Goal: Transaction & Acquisition: Purchase product/service

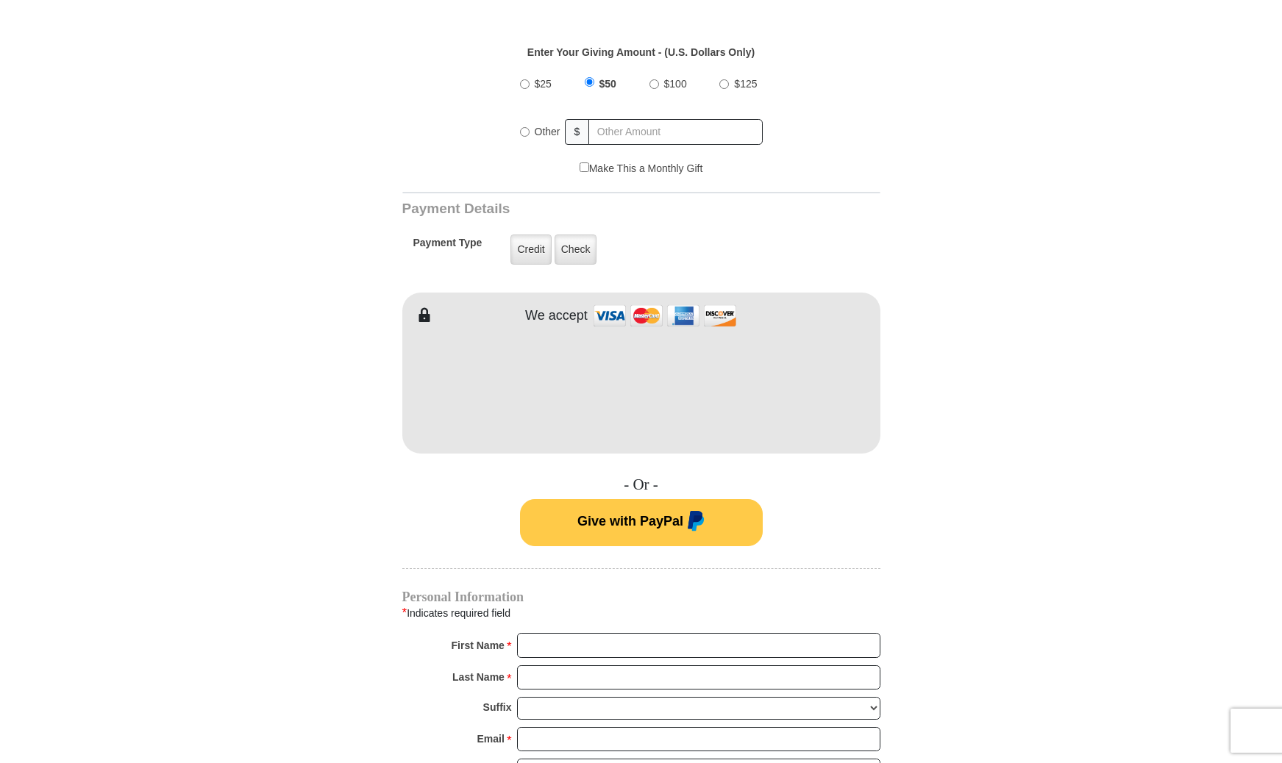
scroll to position [551, 0]
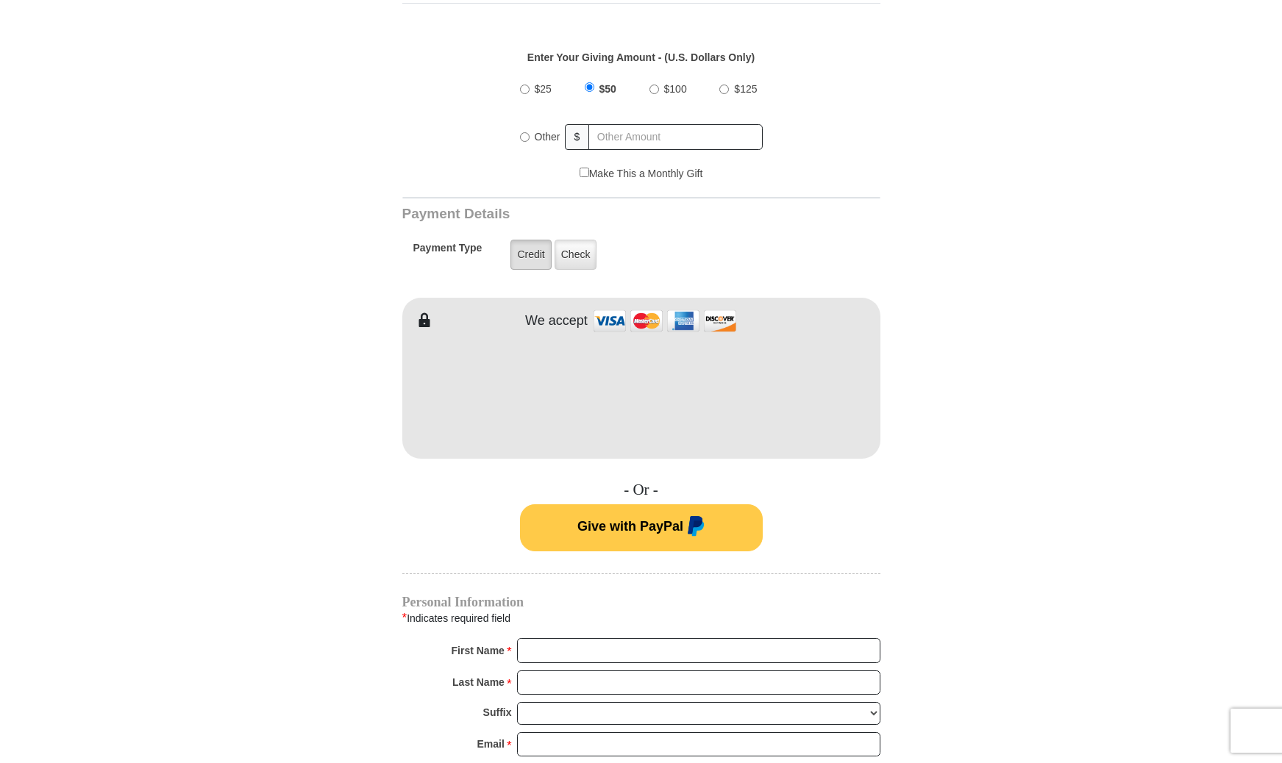
click at [529, 261] on label "Credit" at bounding box center [530, 255] width 40 height 30
click at [0, 0] on input "Credit" at bounding box center [0, 0] width 0 height 0
type input "[PERSON_NAME]"
type input "Sobrien"
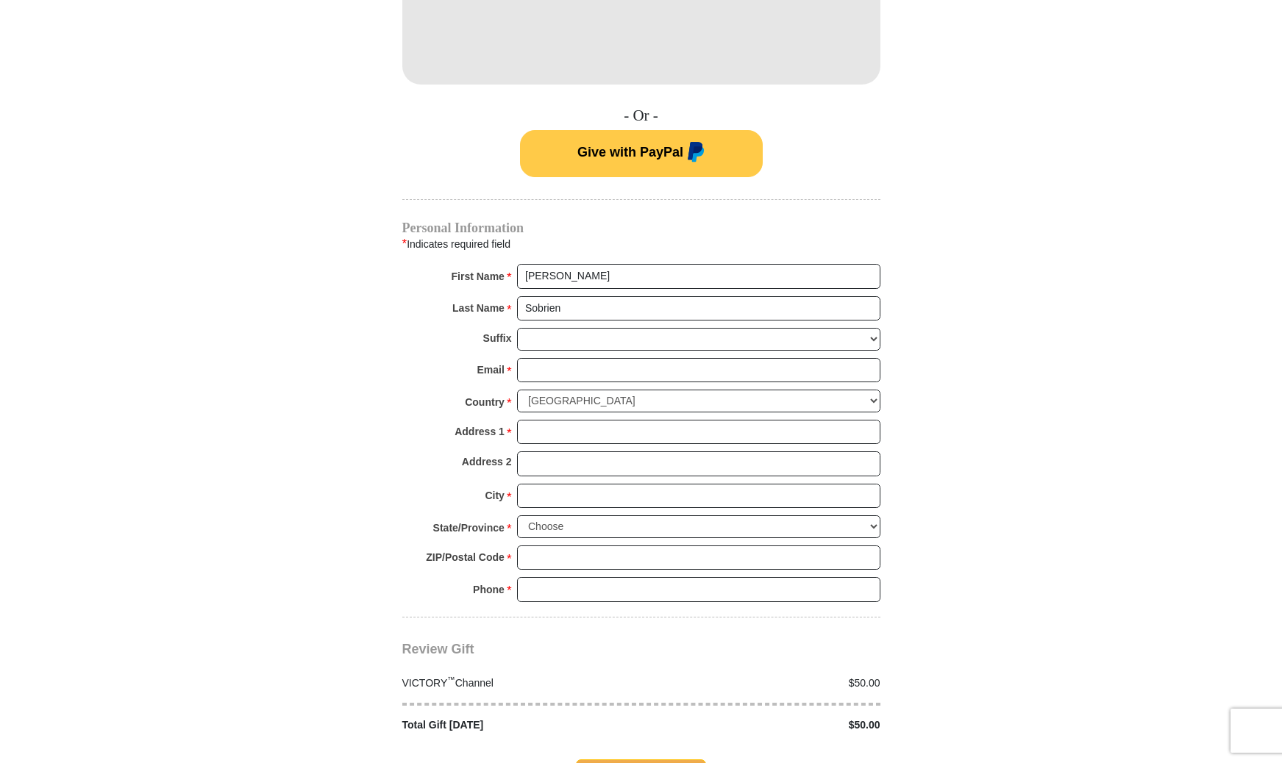
scroll to position [928, 0]
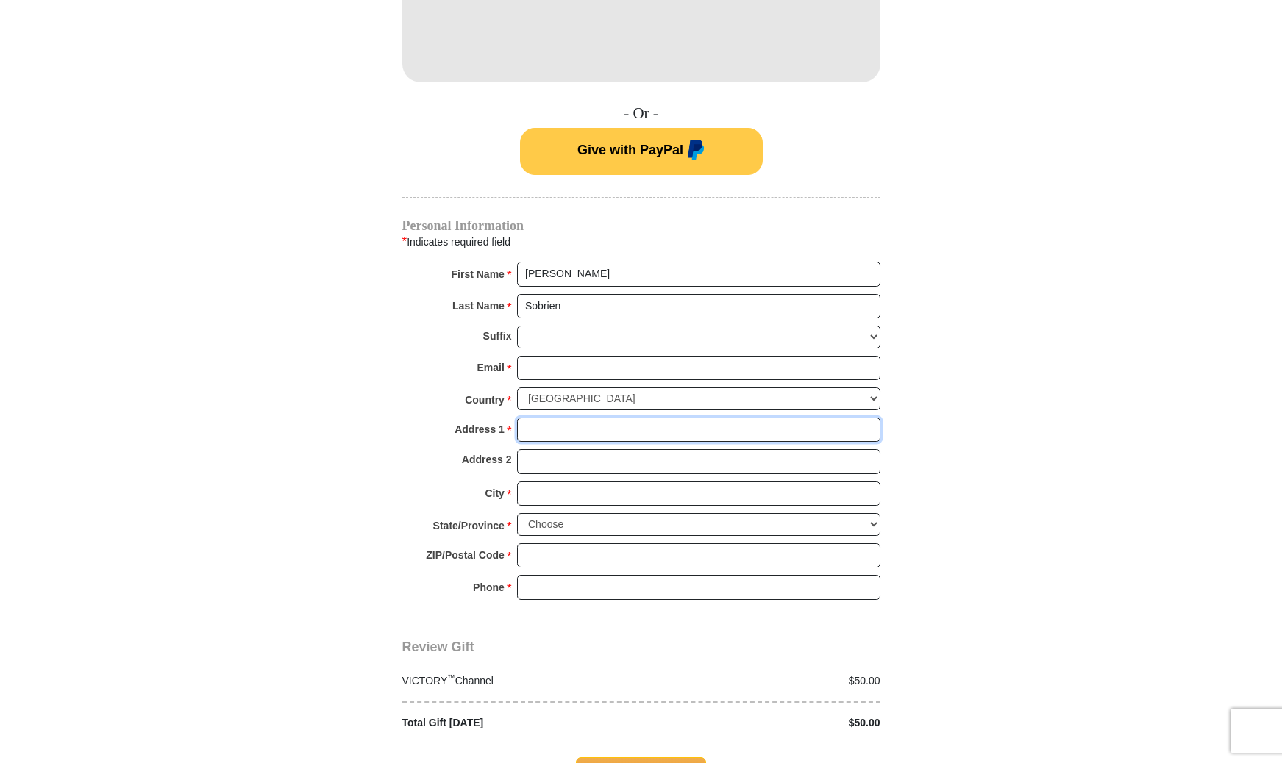
click at [565, 430] on input "Address 1 *" at bounding box center [698, 430] width 363 height 25
type input "[STREET_ADDRESS]"
type input "[EMAIL_ADDRESS][DOMAIN_NAME]"
type input "[GEOGRAPHIC_DATA]"
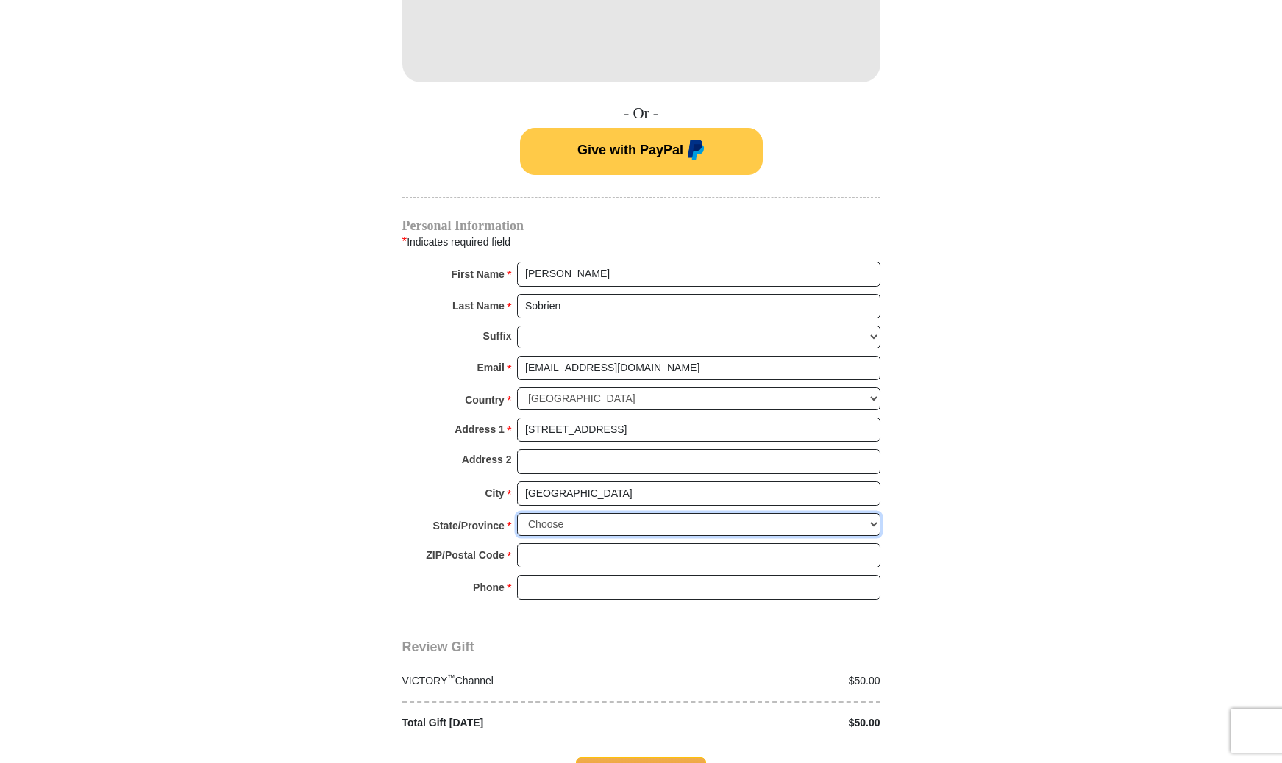
select select "CA"
type input "93308"
type input "6615736097"
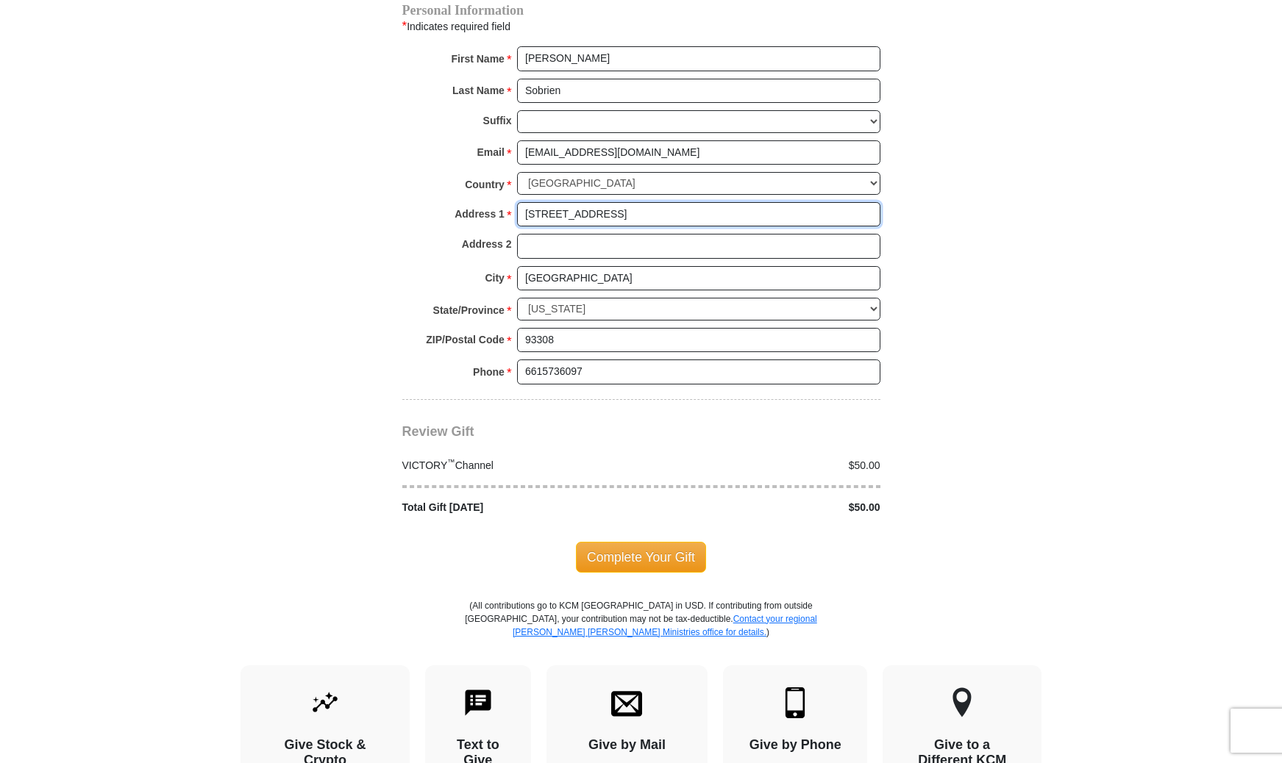
scroll to position [1145, 0]
click at [658, 555] on span "Complete Your Gift" at bounding box center [641, 556] width 130 height 31
